Goal: Information Seeking & Learning: Check status

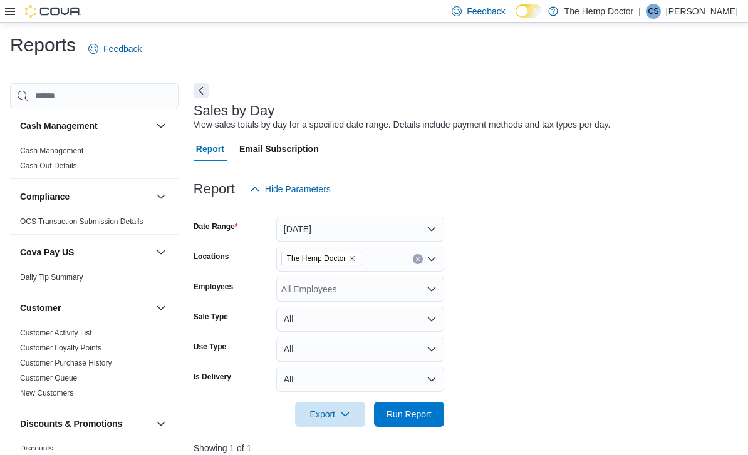
click at [8, 15] on icon at bounding box center [10, 12] width 10 height 8
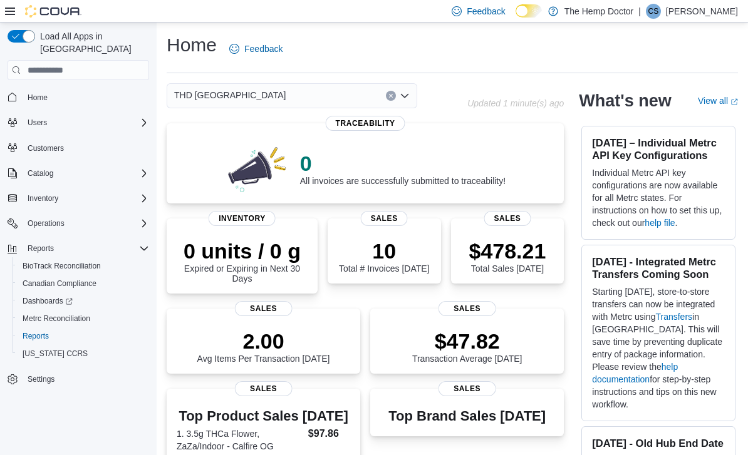
click at [5, 16] on icon at bounding box center [10, 11] width 10 height 10
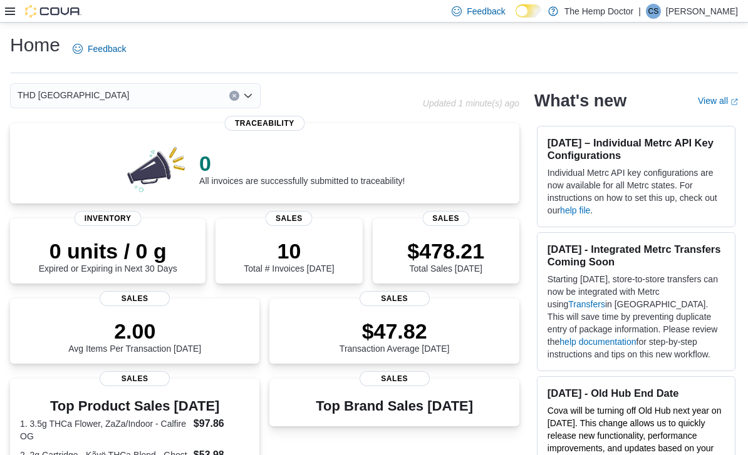
click at [254, 101] on div "THD [GEOGRAPHIC_DATA]" at bounding box center [135, 95] width 250 height 25
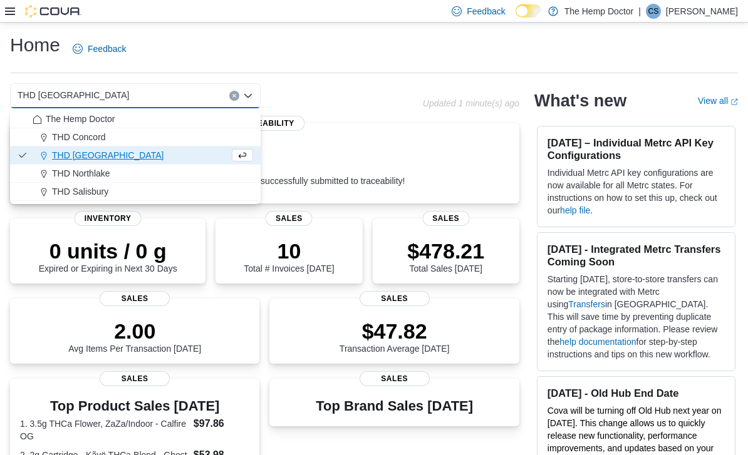
click at [154, 129] on button "THD Concord" at bounding box center [135, 137] width 250 height 18
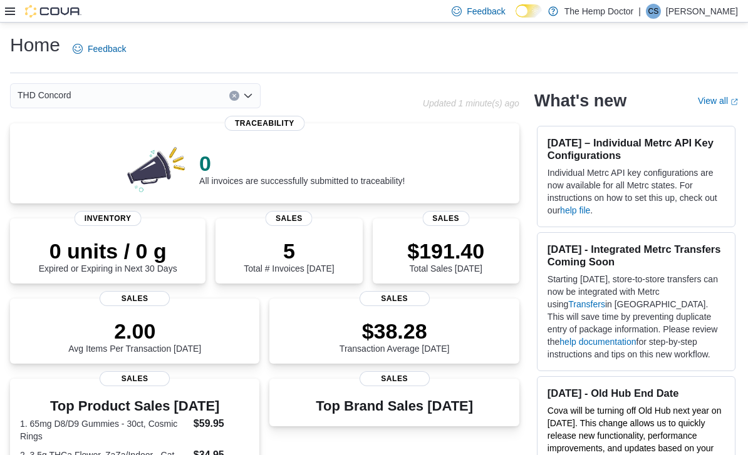
click at [249, 104] on div "THD Concord Combo box. Selected. THD Concord. Press Backspace to delete THD Con…" at bounding box center [135, 95] width 250 height 25
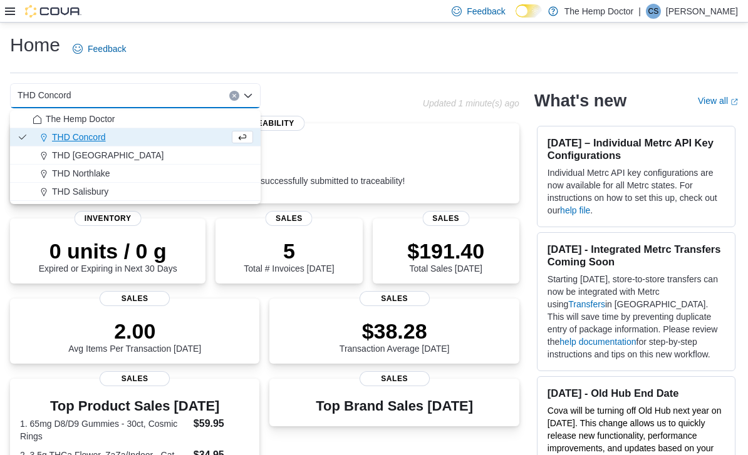
click at [98, 176] on span "THD Northlake" at bounding box center [81, 173] width 58 height 13
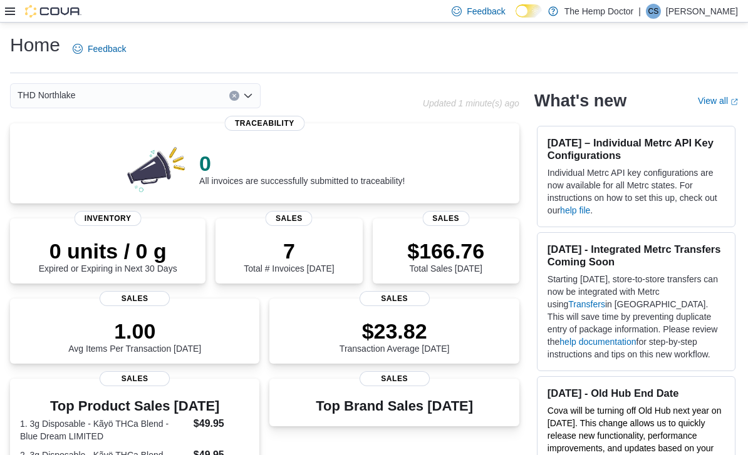
click at [247, 98] on icon "Open list of options" at bounding box center [248, 96] width 8 height 4
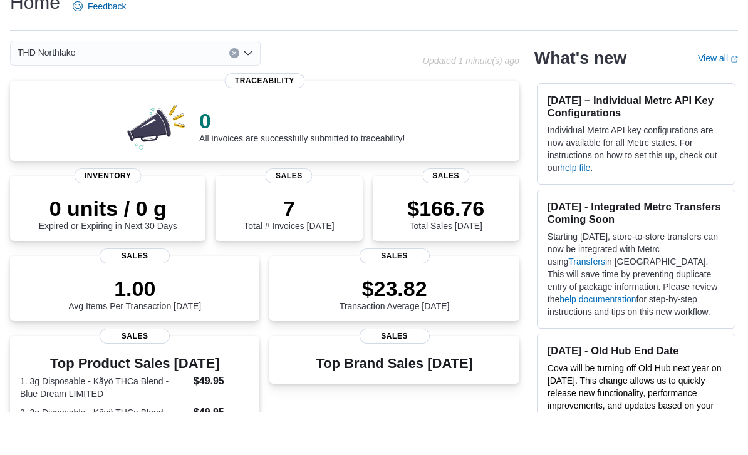
click at [243, 91] on icon "Open list of options" at bounding box center [248, 96] width 10 height 10
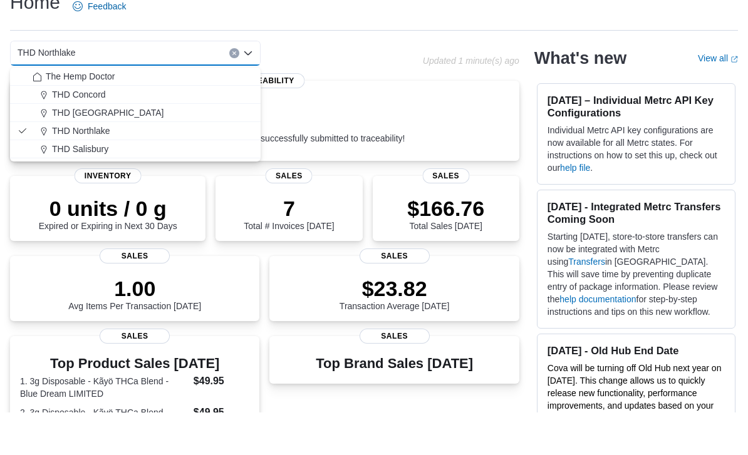
click at [110, 185] on div "THD Salisbury" at bounding box center [143, 191] width 220 height 13
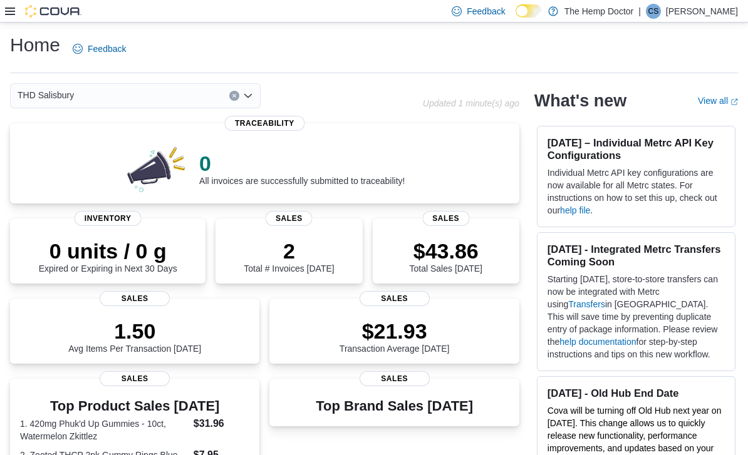
click at [244, 103] on div "THD Salisbury Combo box. Selected. THD Salisbury. Press Backspace to delete THD…" at bounding box center [135, 95] width 250 height 25
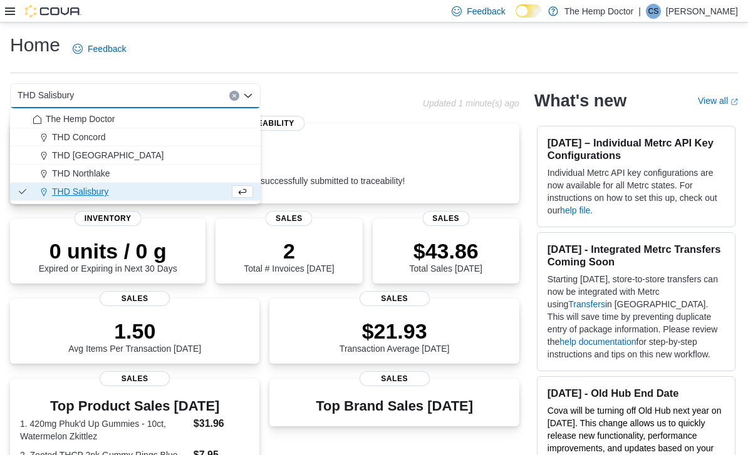
click at [178, 120] on div "The Hemp Doctor" at bounding box center [143, 119] width 220 height 13
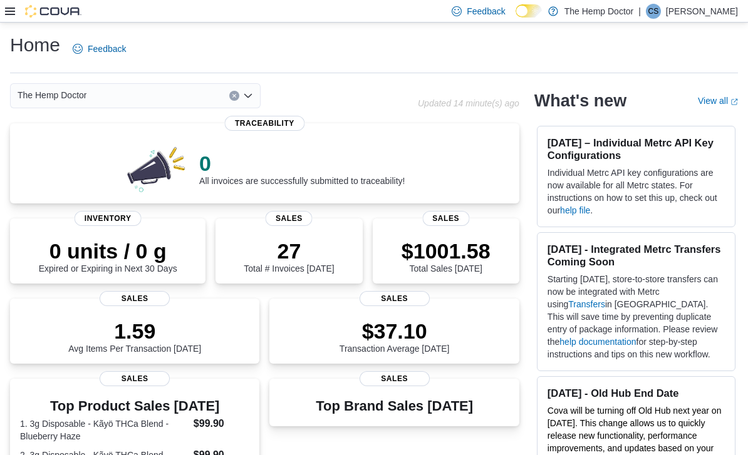
click at [249, 97] on icon "Open list of options" at bounding box center [248, 96] width 8 height 4
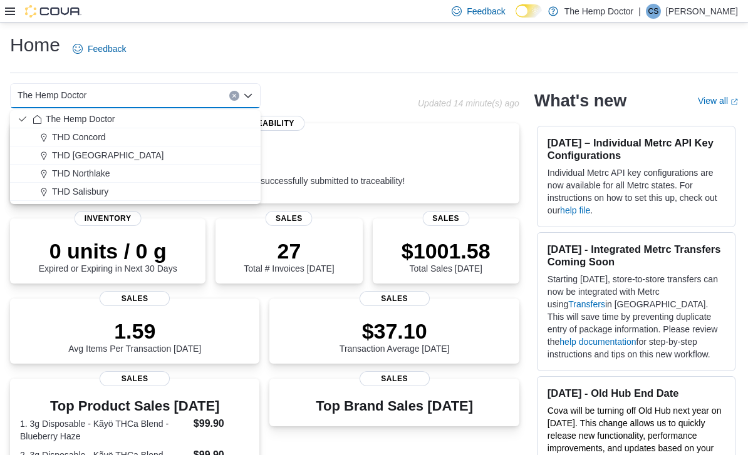
click at [98, 141] on span "THD Concord" at bounding box center [79, 137] width 54 height 13
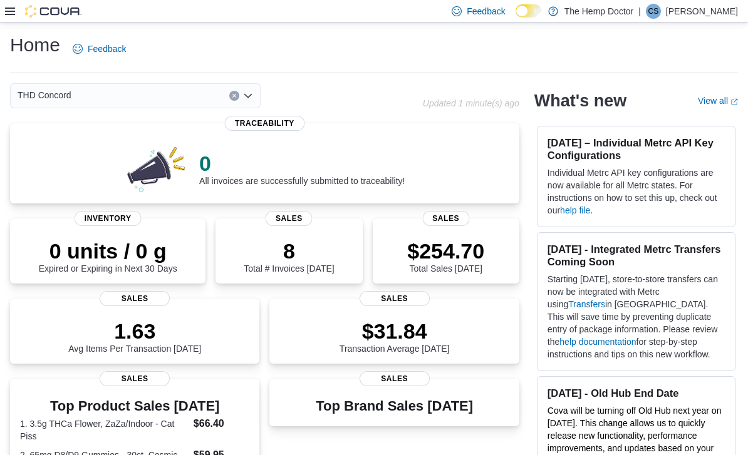
click at [243, 101] on icon "Open list of options" at bounding box center [248, 96] width 10 height 10
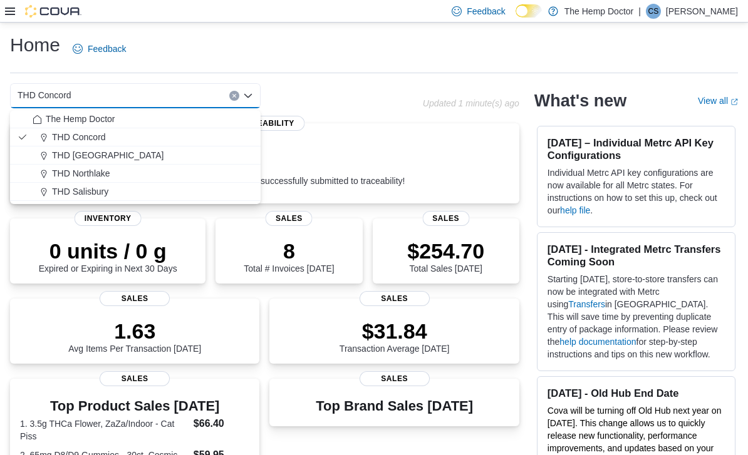
click at [105, 152] on span "THD [GEOGRAPHIC_DATA]" at bounding box center [107, 155] width 111 height 13
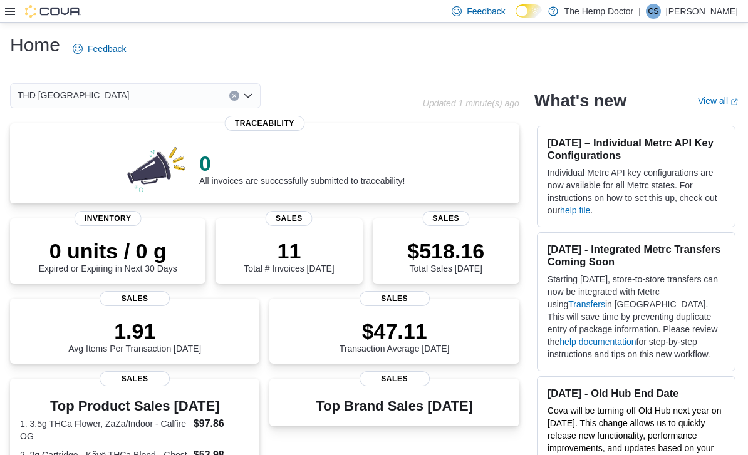
click at [250, 95] on icon "Open list of options" at bounding box center [248, 96] width 10 height 10
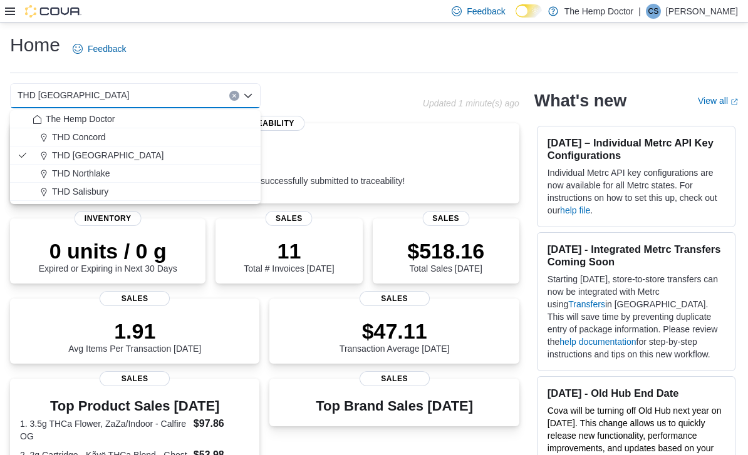
click at [102, 173] on span "THD Northlake" at bounding box center [81, 173] width 58 height 13
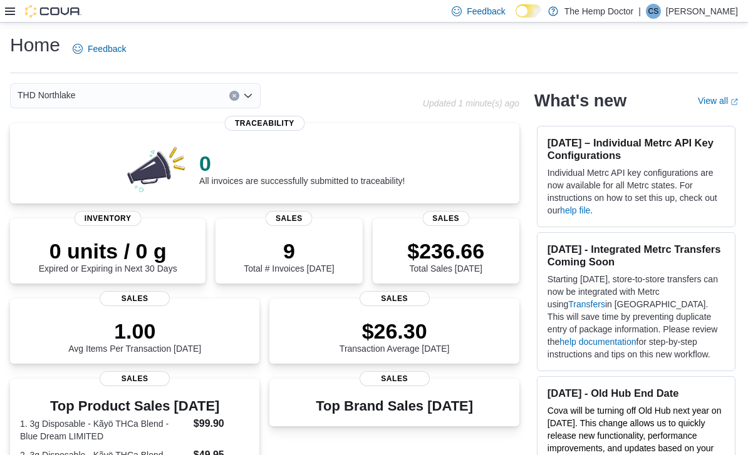
click at [247, 100] on icon "Open list of options" at bounding box center [248, 96] width 10 height 10
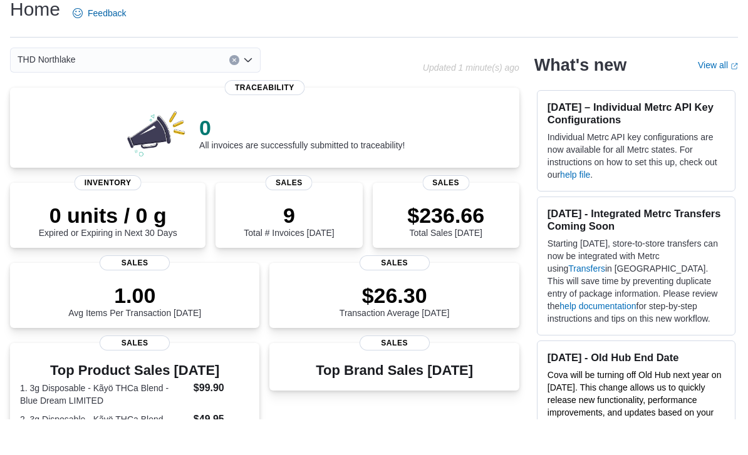
click at [242, 83] on div "THD Northlake Combo box. Selected. THD [GEOGRAPHIC_DATA]. Press Backspace to de…" at bounding box center [135, 95] width 250 height 25
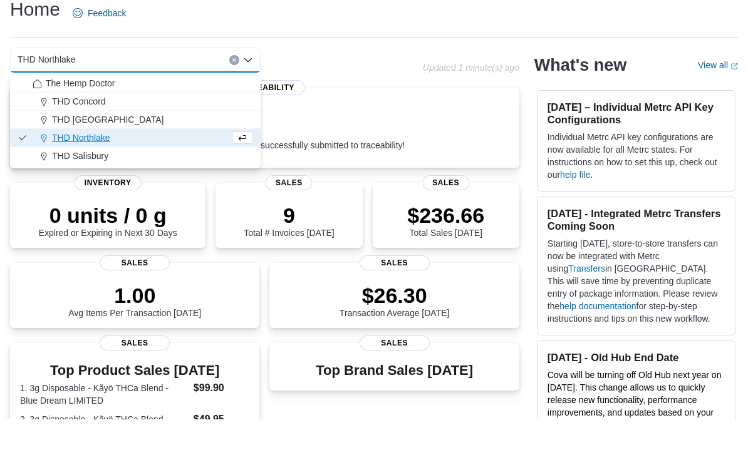
click at [100, 183] on button "THD Salisbury" at bounding box center [135, 192] width 250 height 18
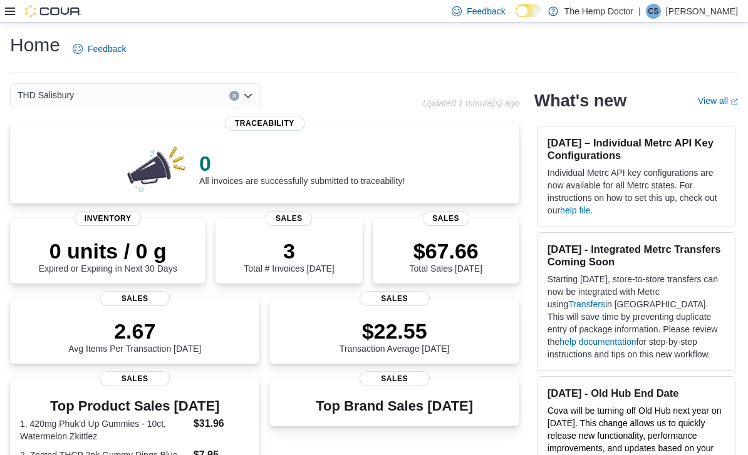
click at [247, 101] on icon "Open list of options" at bounding box center [248, 96] width 10 height 10
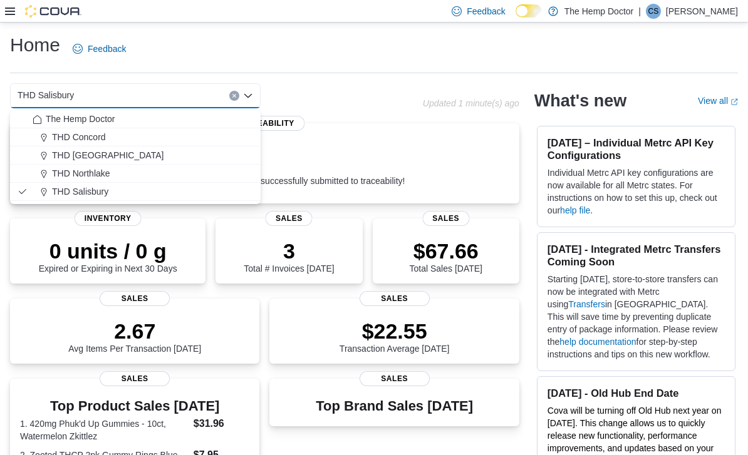
click at [135, 120] on div "The Hemp Doctor" at bounding box center [143, 119] width 220 height 13
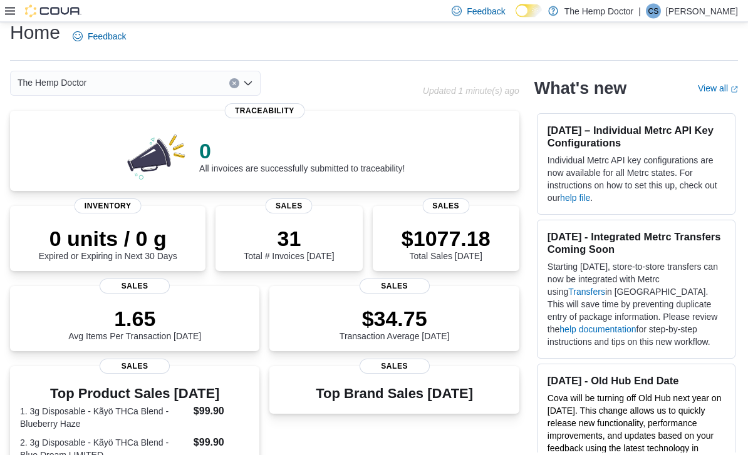
scroll to position [22, 0]
